Goal: Communication & Community: Answer question/provide support

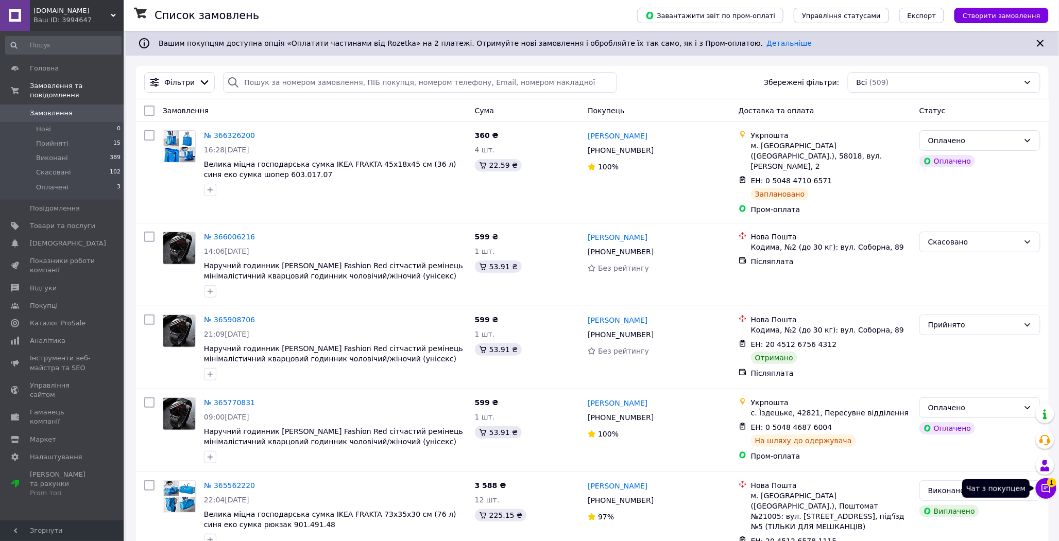
click at [1053, 492] on button "Чат з покупцем 1" at bounding box center [1045, 488] width 21 height 21
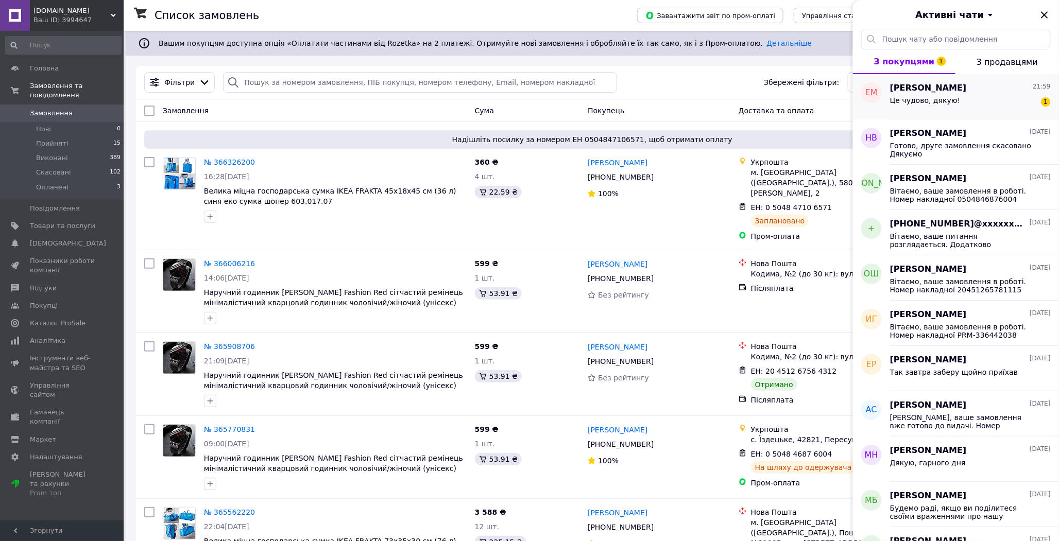
click at [997, 96] on div "Це чудово, дякую! 1" at bounding box center [970, 102] width 161 height 16
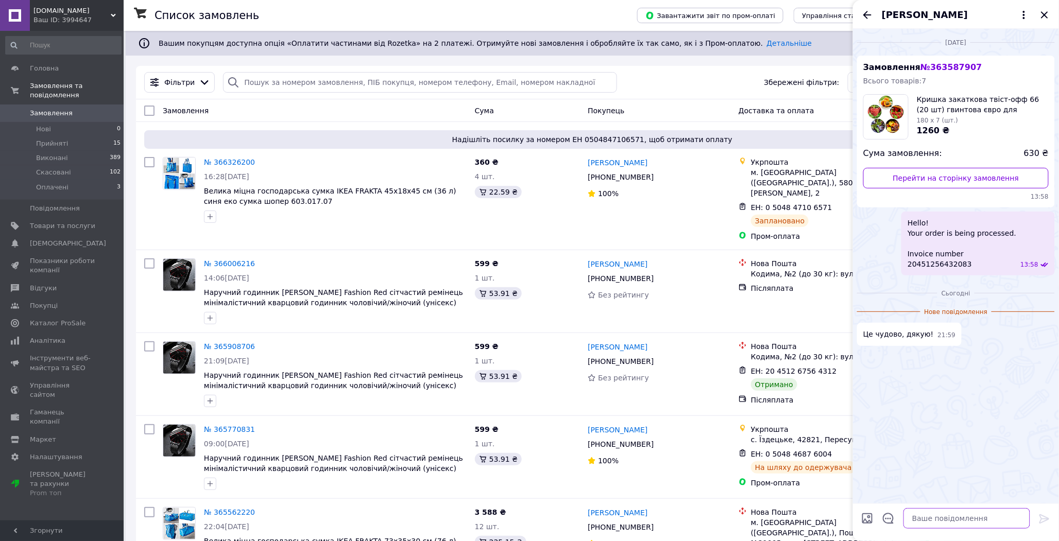
click at [933, 524] on textarea at bounding box center [966, 518] width 127 height 21
click at [946, 520] on textarea at bounding box center [966, 518] width 127 height 21
paste textarea "Дякуємо за ваше замовлення. Будемо раді вас бачити серед наших постійних покупц…"
type textarea "Дякуємо за ваше замовлення. Будемо раді вас бачити серед наших постійних покупц…"
click at [1043, 518] on icon at bounding box center [1044, 518] width 10 height 9
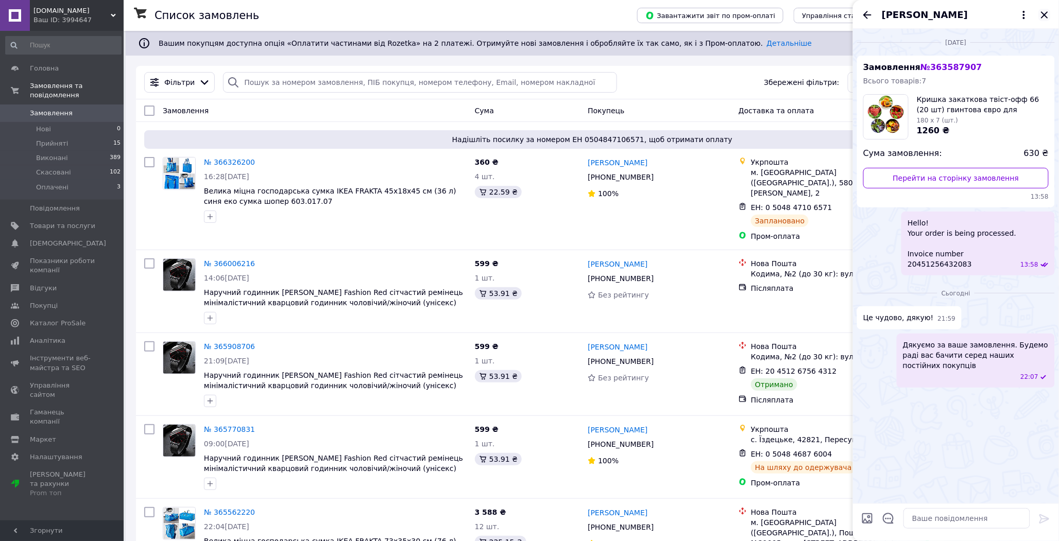
click at [1043, 18] on icon "Закрити" at bounding box center [1044, 15] width 12 height 12
